Goal: Transaction & Acquisition: Purchase product/service

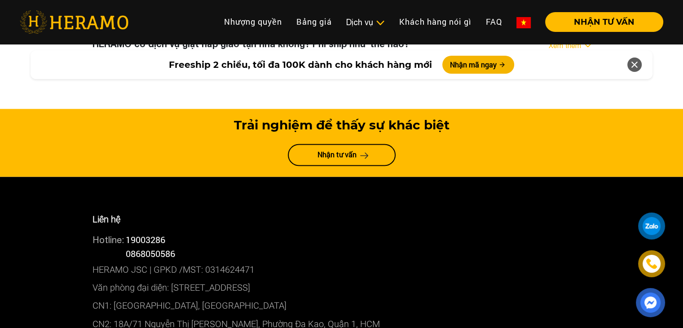
scroll to position [4793, 0]
